Goal: Check status

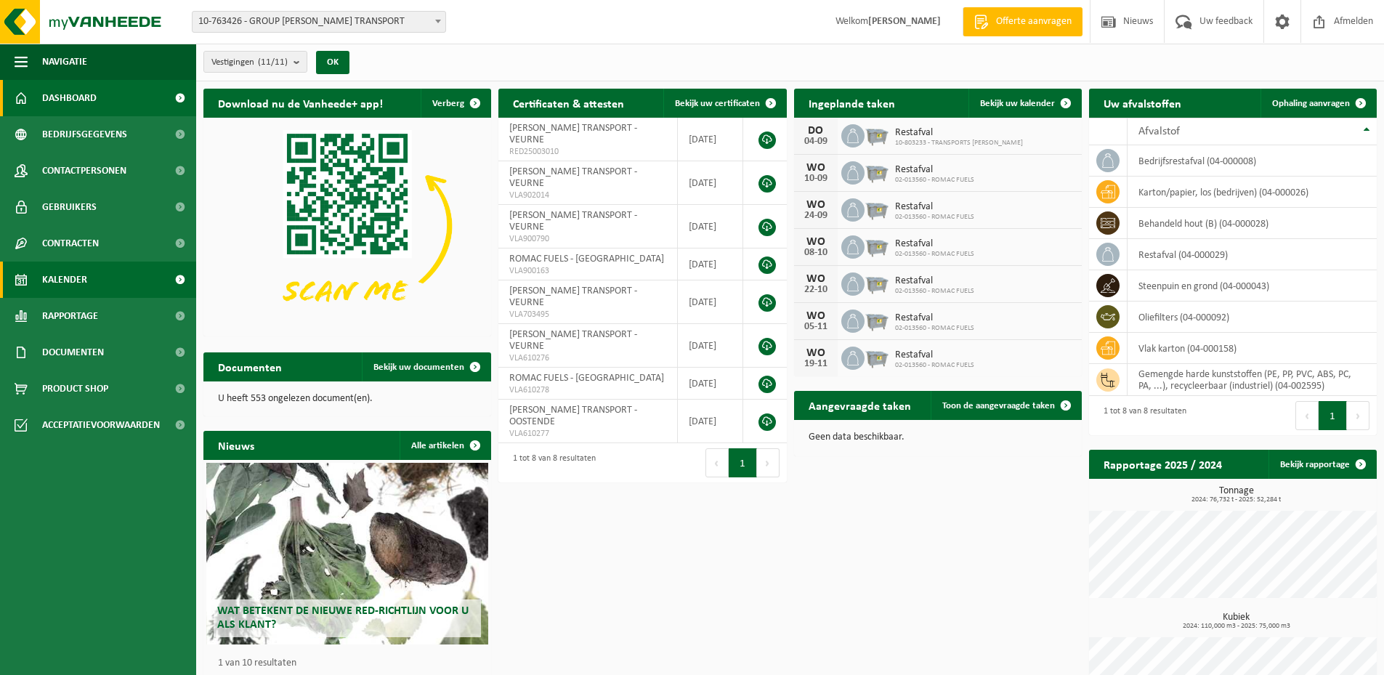
click at [100, 280] on link "Kalender" at bounding box center [98, 280] width 196 height 36
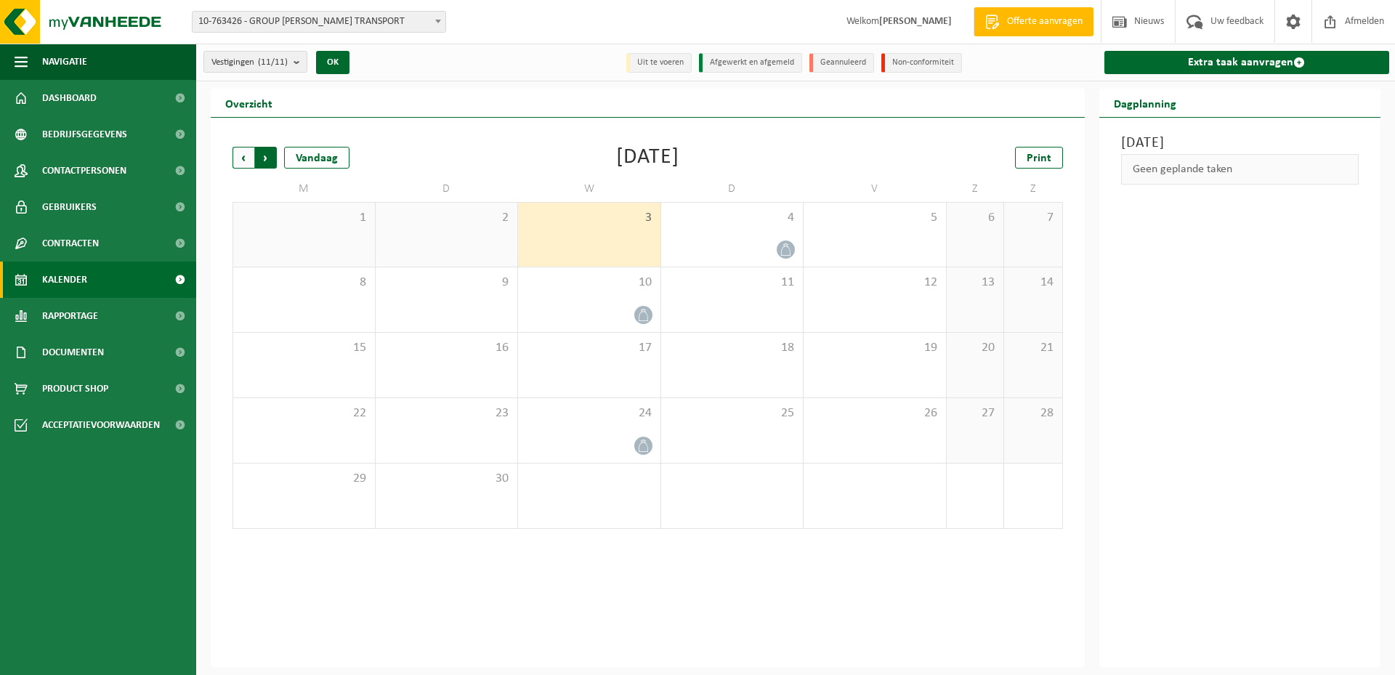
click at [238, 156] on span "Vorige" at bounding box center [244, 158] width 22 height 22
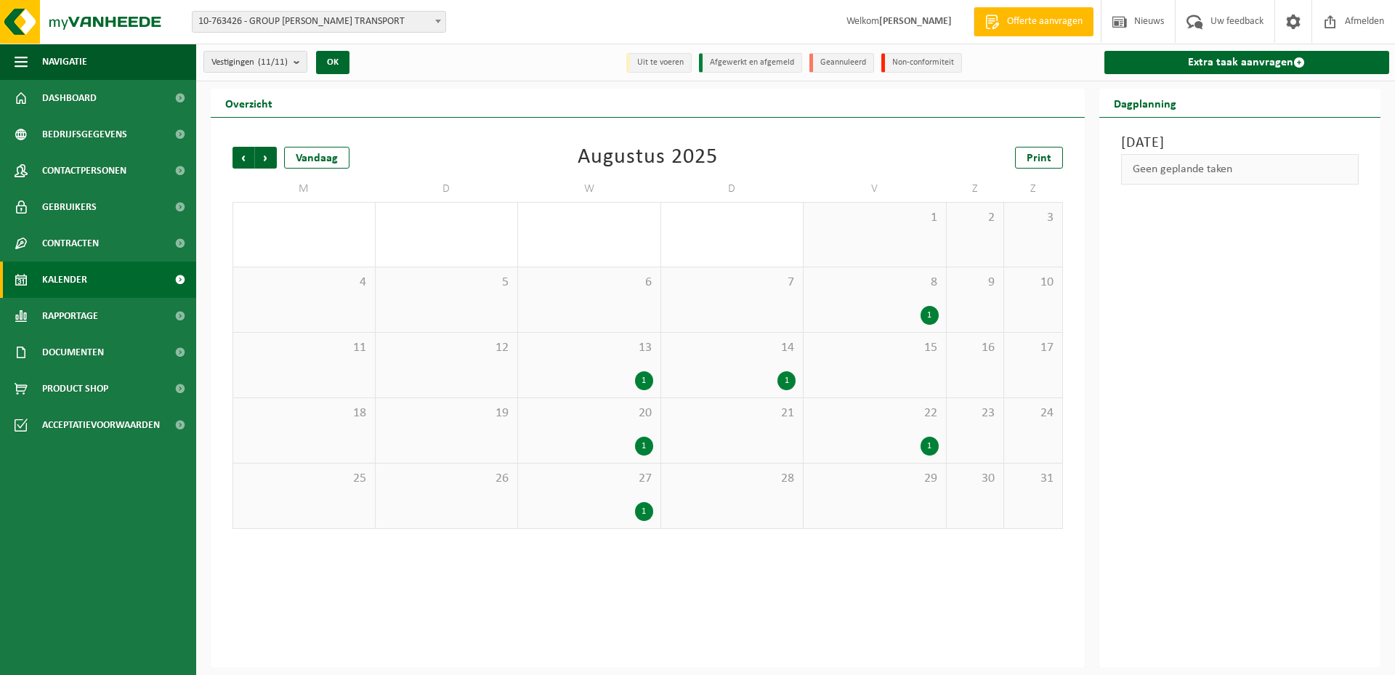
click at [935, 445] on div "1" at bounding box center [930, 446] width 18 height 19
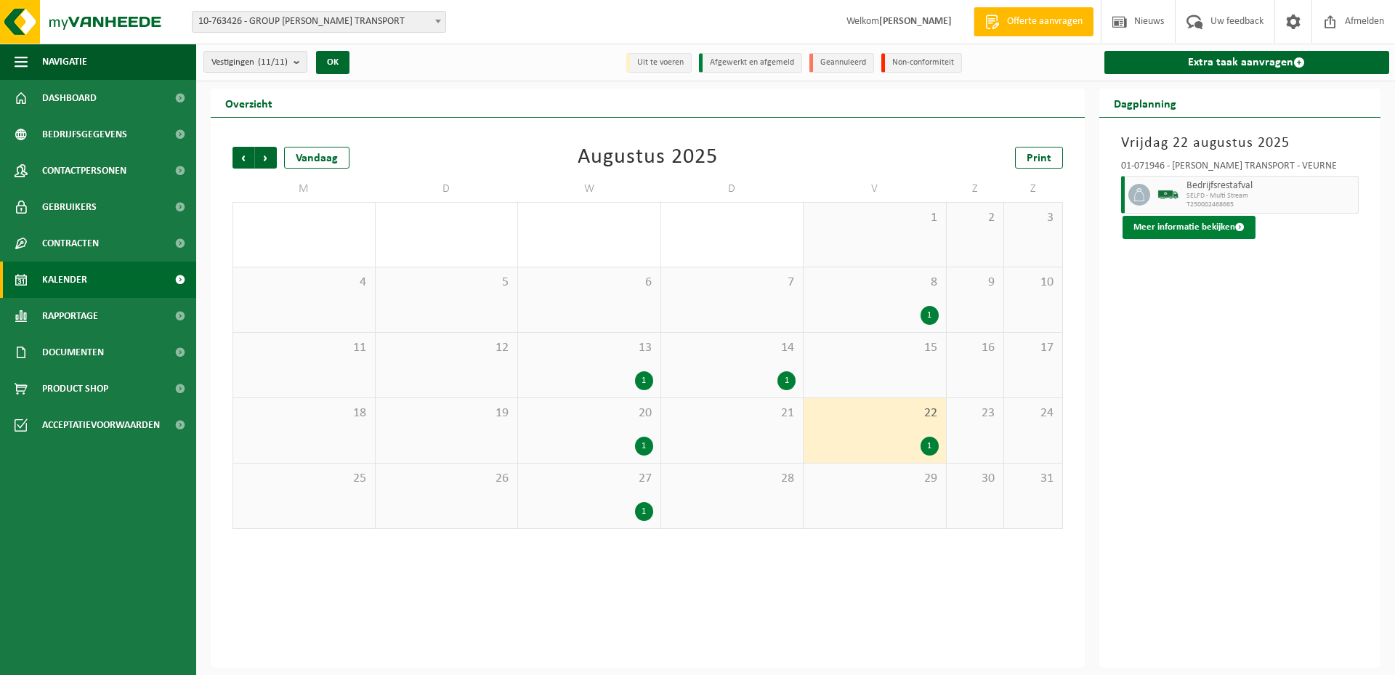
click at [1194, 228] on button "Meer informatie bekijken" at bounding box center [1189, 227] width 133 height 23
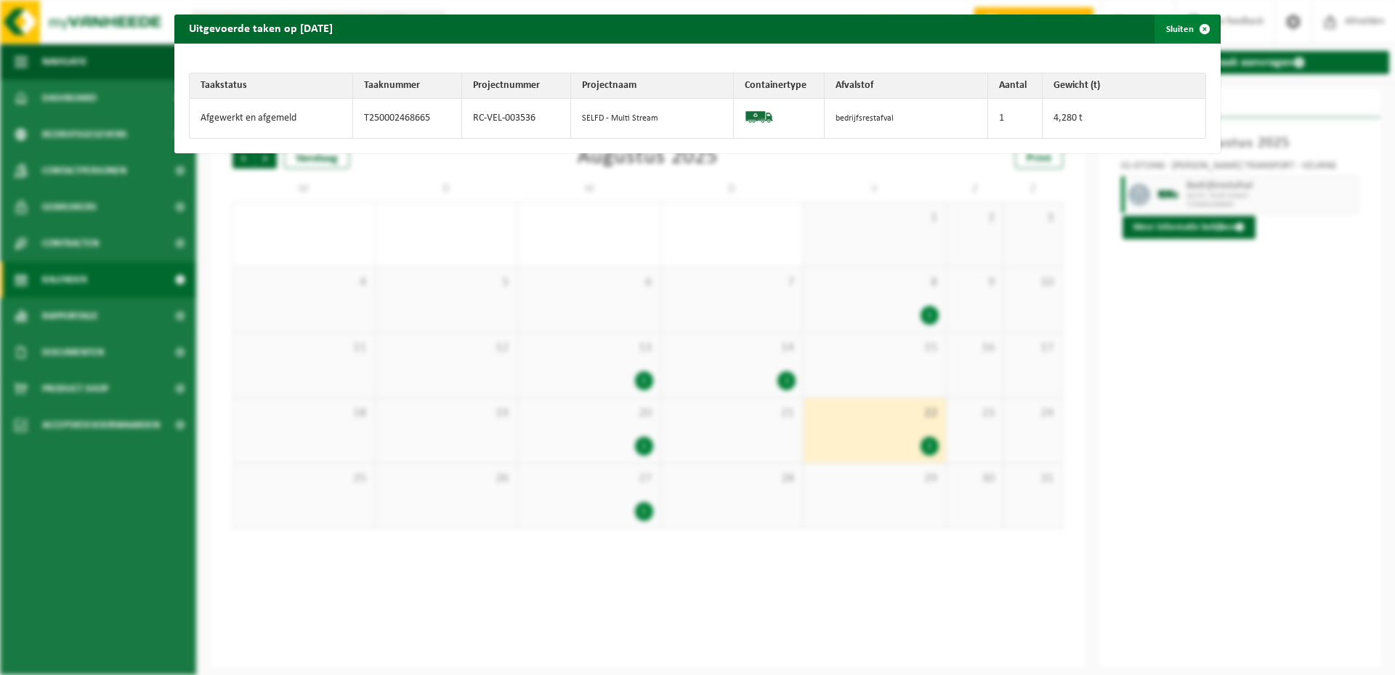
click at [1193, 29] on span "button" at bounding box center [1204, 29] width 29 height 29
